Goal: Navigation & Orientation: Locate item on page

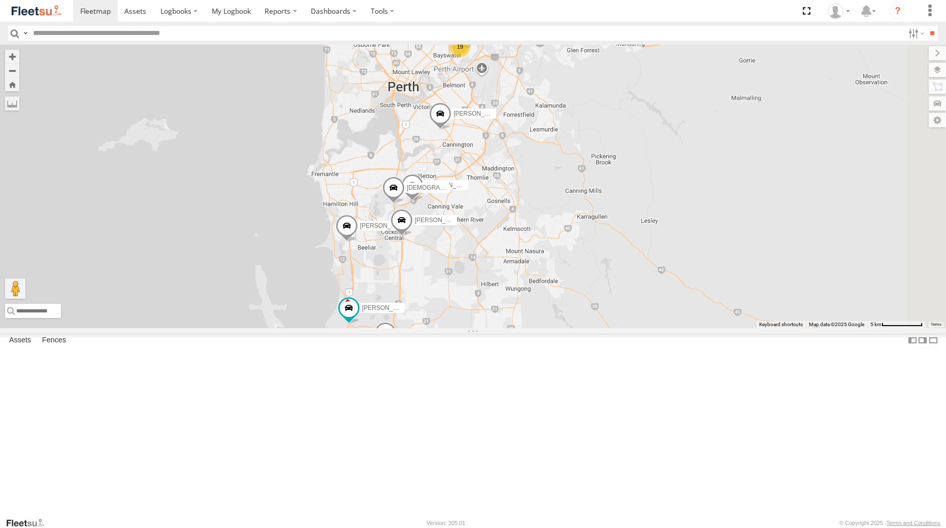
drag, startPoint x: 643, startPoint y: 283, endPoint x: 650, endPoint y: 183, distance: 100.3
click at [650, 183] on div "[PERSON_NAME] - 1INW973 [PERSON_NAME] - 1IFQ597 - 0448 957 648 [PERSON_NAME] - …" at bounding box center [473, 186] width 946 height 283
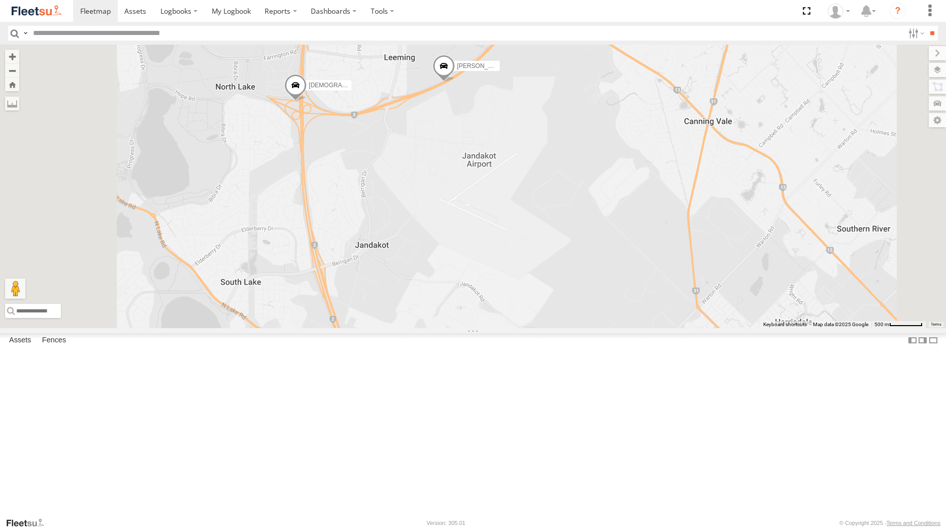
click at [307, 102] on span at bounding box center [295, 87] width 22 height 27
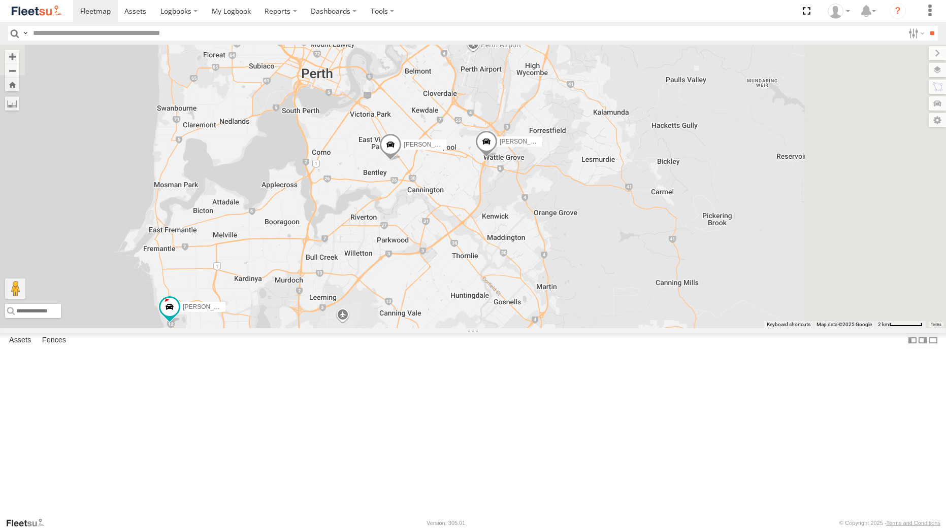
drag, startPoint x: 661, startPoint y: 173, endPoint x: 543, endPoint y: 351, distance: 214.1
click at [543, 328] on div "[PERSON_NAME] -1HSK204 [PERSON_NAME] - 1IAU453 - 0408 092 213 [PERSON_NAME] - 1…" at bounding box center [473, 186] width 946 height 283
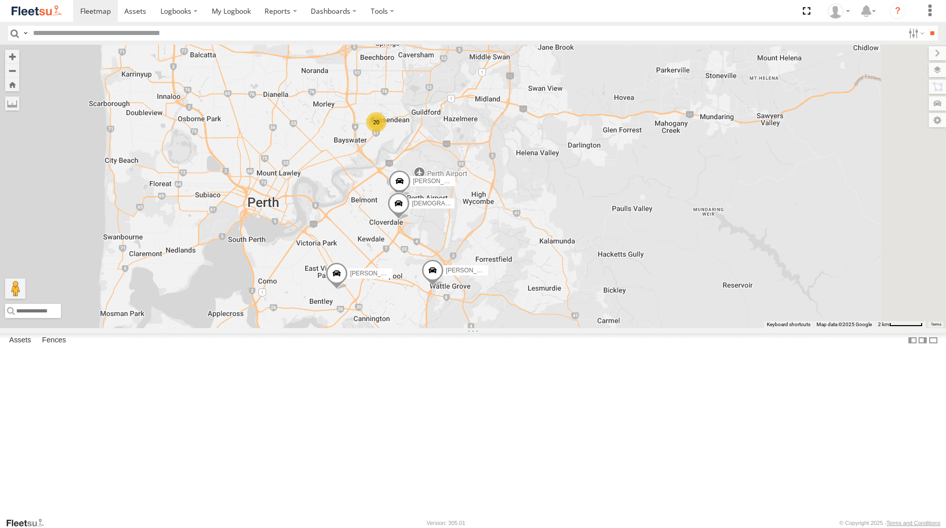
drag, startPoint x: 557, startPoint y: 294, endPoint x: 502, endPoint y: 422, distance: 138.5
click at [502, 328] on div "[PERSON_NAME] -1HSK204 [PERSON_NAME] - 1IAU453 - 0408 092 213 [PERSON_NAME] - 1…" at bounding box center [473, 186] width 946 height 283
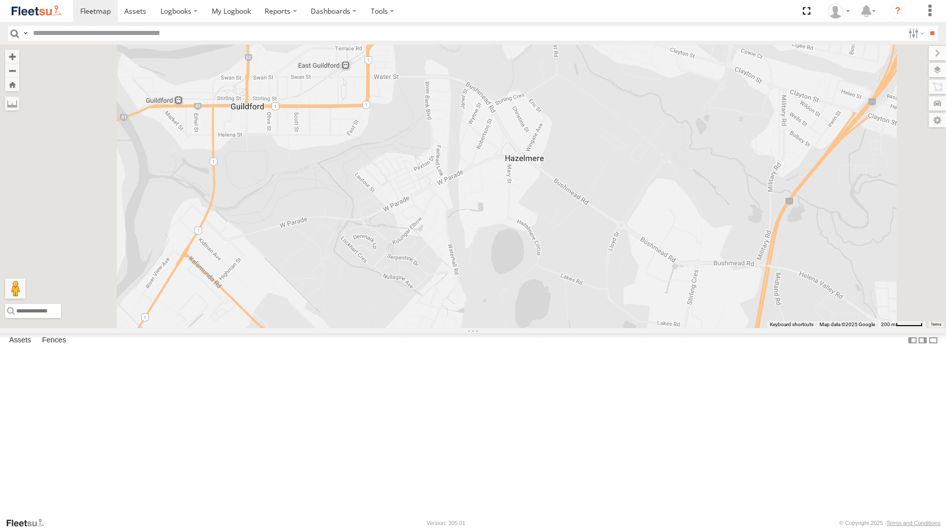
drag, startPoint x: 538, startPoint y: 238, endPoint x: 589, endPoint y: 285, distance: 69.3
click at [589, 285] on div "[PERSON_NAME] -1HSK204 [PERSON_NAME] - 1IAU453 - 0408 092 213 [PERSON_NAME] - 1…" at bounding box center [473, 186] width 946 height 283
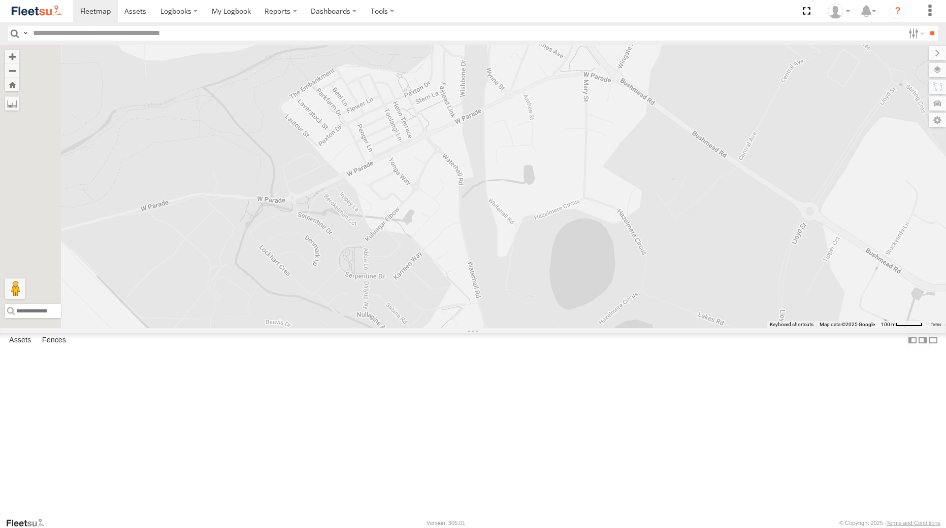
drag, startPoint x: 517, startPoint y: 325, endPoint x: 635, endPoint y: 284, distance: 124.7
click at [635, 284] on div "[PERSON_NAME] -1HSK204 [PERSON_NAME] - 1IAU453 - 0408 092 213 [PERSON_NAME] - 1…" at bounding box center [473, 186] width 946 height 283
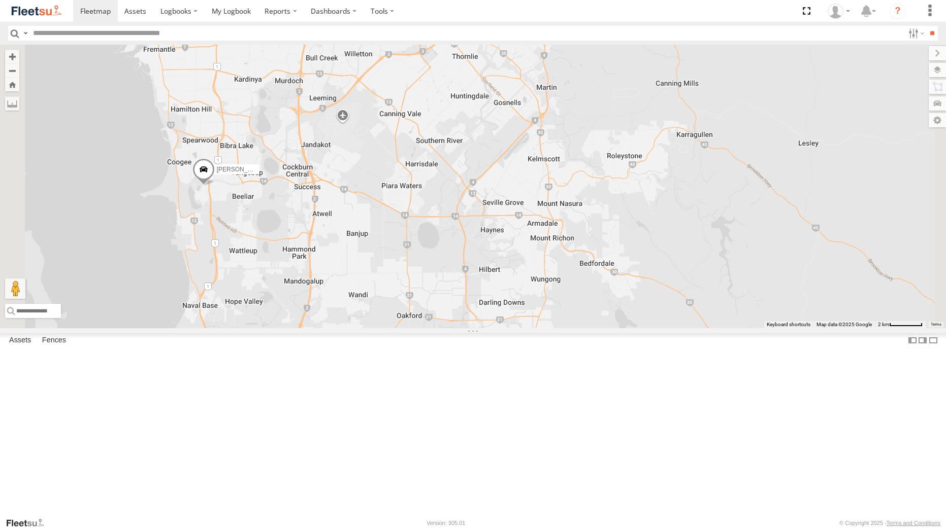
drag, startPoint x: 549, startPoint y: 216, endPoint x: 576, endPoint y: 172, distance: 51.4
click at [576, 172] on div "[PERSON_NAME] - 1INW973 [PERSON_NAME] -1HSK204 [PERSON_NAME] - 1IAM429 - 0456 9…" at bounding box center [473, 186] width 946 height 283
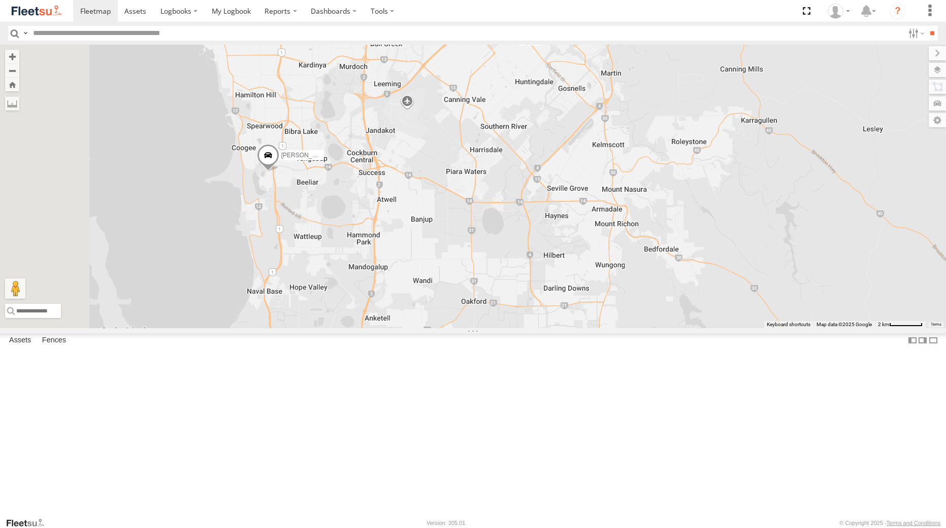
drag, startPoint x: 454, startPoint y: 410, endPoint x: 516, endPoint y: 407, distance: 62.0
click at [516, 328] on div "[PERSON_NAME] - 1INW973 [PERSON_NAME] -1HSK204 [PERSON_NAME] - 1IAM429 - 0456 9…" at bounding box center [473, 186] width 946 height 283
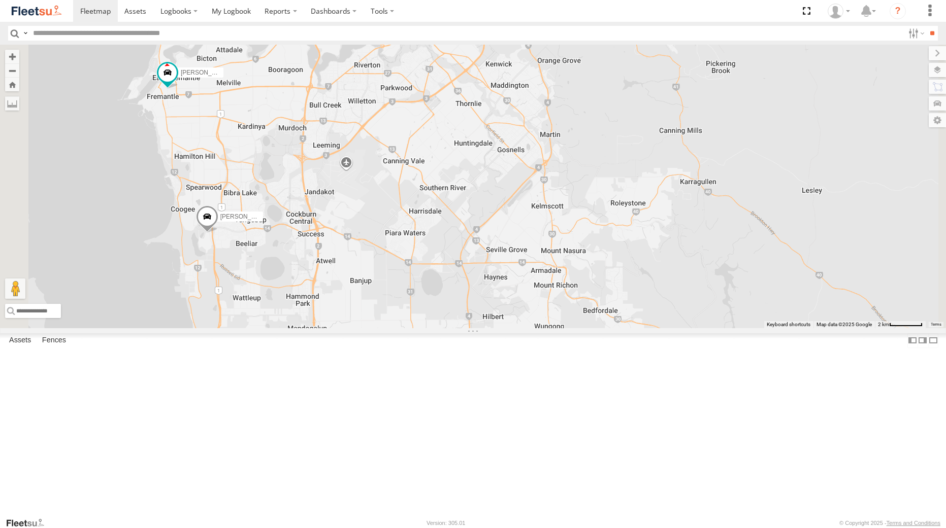
drag, startPoint x: 533, startPoint y: 310, endPoint x: 582, endPoint y: 224, distance: 98.4
click at [582, 224] on div "[PERSON_NAME] - 1INW973 [PERSON_NAME] -1HSK204 [PERSON_NAME] - 1IAM429 - 0456 9…" at bounding box center [473, 186] width 946 height 283
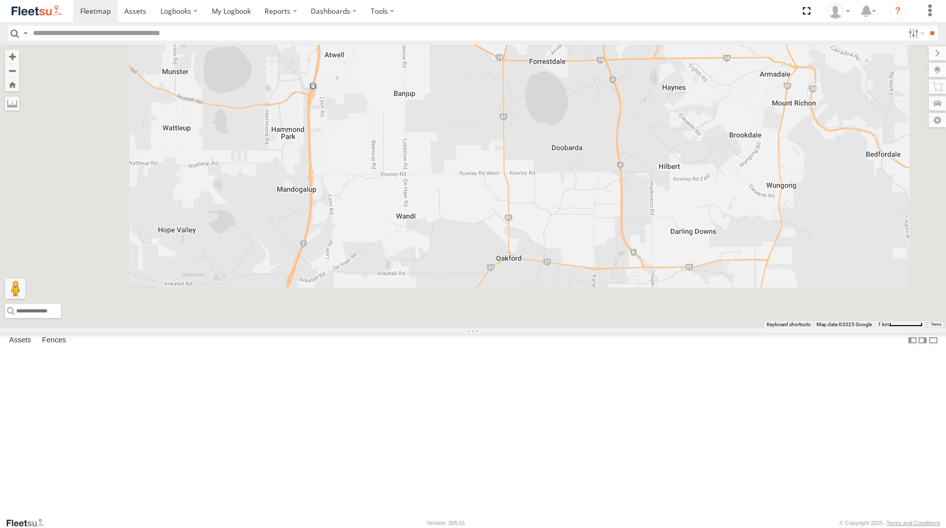
drag, startPoint x: 510, startPoint y: 397, endPoint x: 563, endPoint y: 216, distance: 189.0
click at [563, 216] on div "[PERSON_NAME] - 1INW973 [PERSON_NAME] -1HSK204 [PERSON_NAME] - 1IAM429 - 0456 9…" at bounding box center [473, 186] width 946 height 283
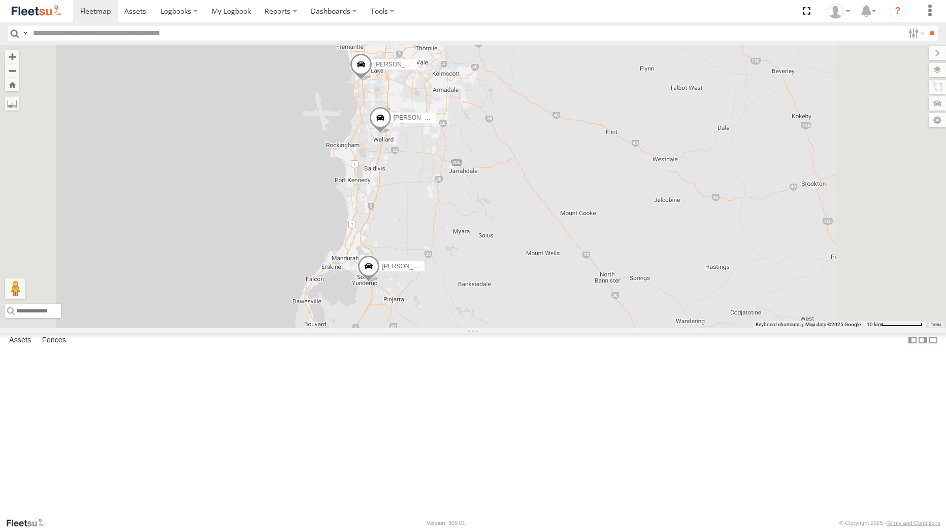
drag, startPoint x: 538, startPoint y: 272, endPoint x: 536, endPoint y: 235, distance: 36.6
click at [536, 236] on div "[PERSON_NAME] - 1INW973 [PERSON_NAME] -1HSK204 [PERSON_NAME] - 1IAM429 - 0456 9…" at bounding box center [473, 186] width 946 height 283
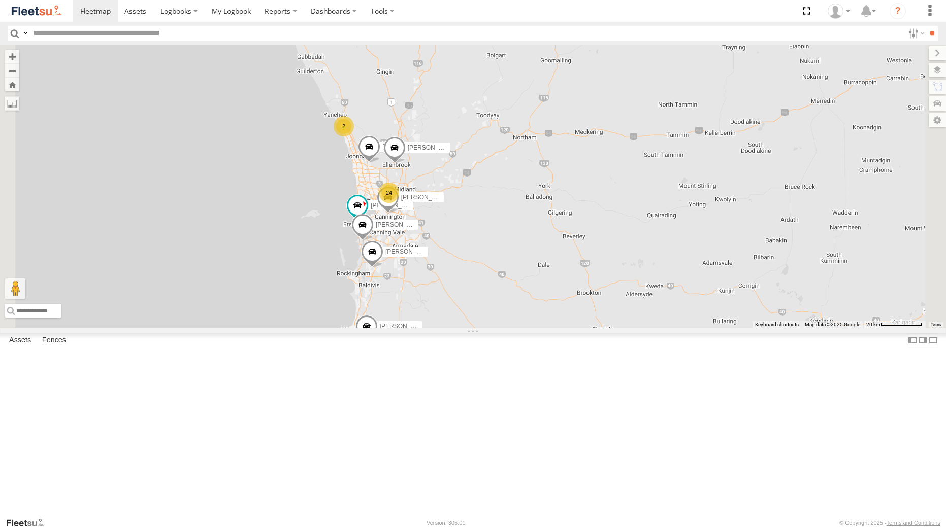
drag, startPoint x: 548, startPoint y: 202, endPoint x: 516, endPoint y: 397, distance: 198.1
click at [516, 328] on div "[PERSON_NAME] - 1INW973 [PERSON_NAME] -1HSK204 [PERSON_NAME] - 1IAM429 - 0456 9…" at bounding box center [473, 186] width 946 height 283
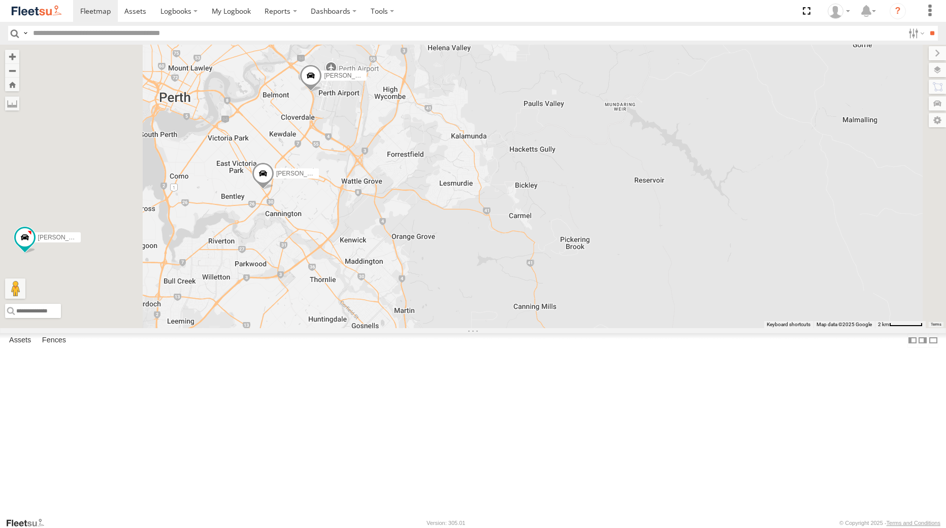
drag, startPoint x: 446, startPoint y: 346, endPoint x: 676, endPoint y: 331, distance: 230.9
click at [676, 328] on div "[PERSON_NAME] - 1INW973 [PERSON_NAME] -1HSK204 [PERSON_NAME] - 1IAM429 - 0456 9…" at bounding box center [473, 186] width 946 height 283
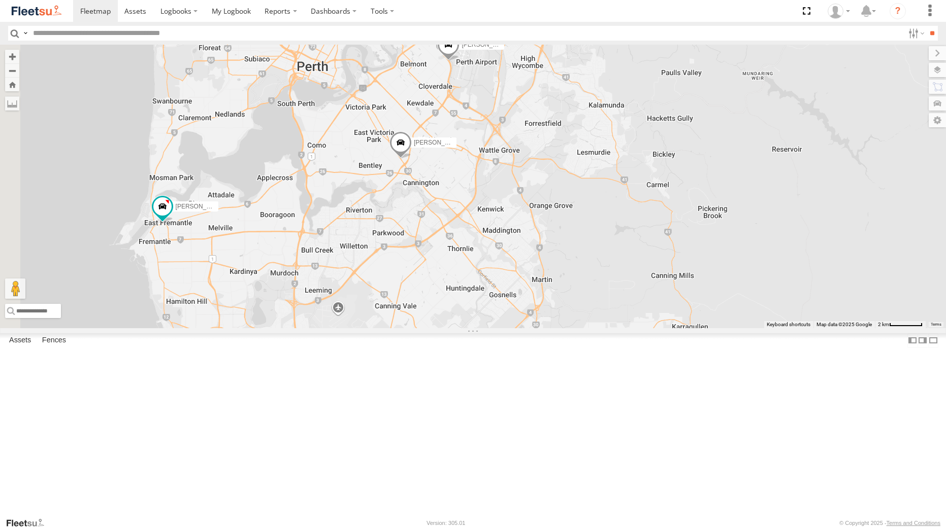
drag, startPoint x: 591, startPoint y: 403, endPoint x: 576, endPoint y: 258, distance: 146.5
click at [576, 258] on div "[PERSON_NAME] - 1INW973 [PERSON_NAME] -1HSK204 [PERSON_NAME] - 1IAM429 - 0456 9…" at bounding box center [473, 186] width 946 height 283
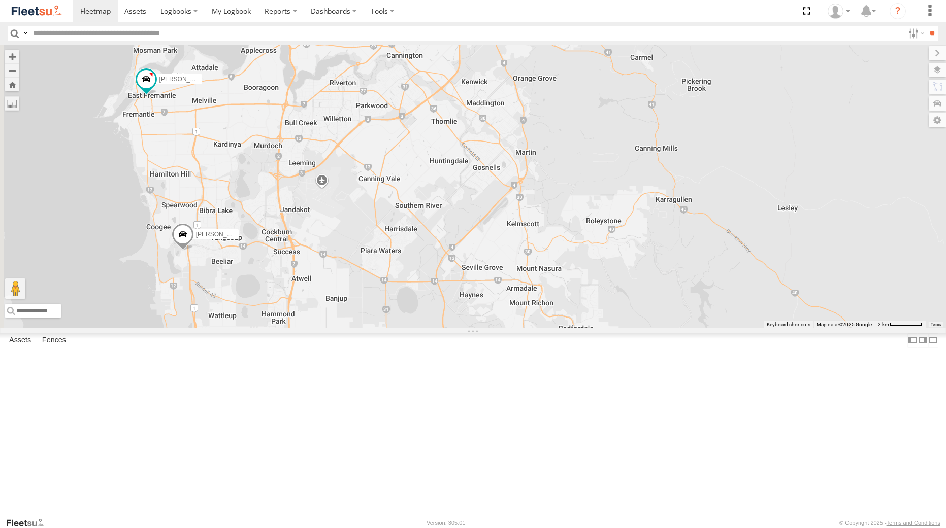
drag, startPoint x: 601, startPoint y: 381, endPoint x: 600, endPoint y: 369, distance: 12.3
click at [600, 328] on div "[PERSON_NAME] - 1INW973 [PERSON_NAME] -1HSK204 [PERSON_NAME] - 1IAM429 - 0456 9…" at bounding box center [473, 186] width 946 height 283
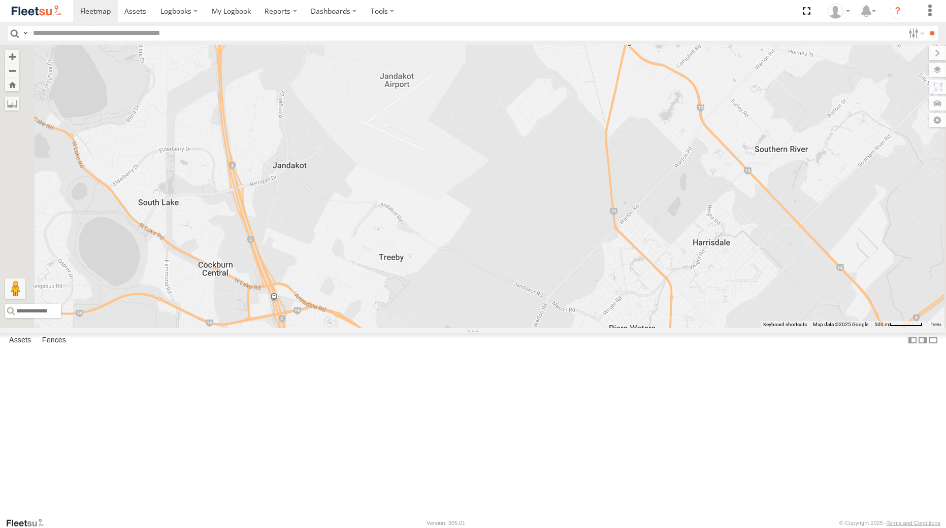
drag, startPoint x: 436, startPoint y: 264, endPoint x: 490, endPoint y: 268, distance: 54.0
click at [490, 268] on div "[PERSON_NAME] - 1INW973 [PERSON_NAME] -1HSK204 [PERSON_NAME] - 1IAM429 - 0456 9…" at bounding box center [473, 186] width 946 height 283
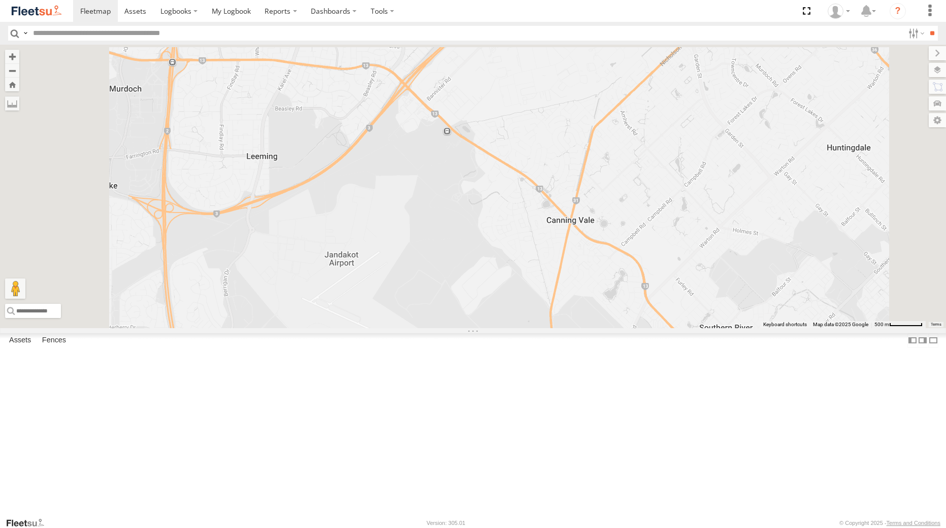
drag, startPoint x: 541, startPoint y: 174, endPoint x: 557, endPoint y: 392, distance: 218.8
click at [557, 328] on div "[PERSON_NAME] - 1INW973 [PERSON_NAME] -1HSK204 [PERSON_NAME] - 1IAM429 - 0456 9…" at bounding box center [473, 186] width 946 height 283
